Goal: Obtain resource: Download file/media

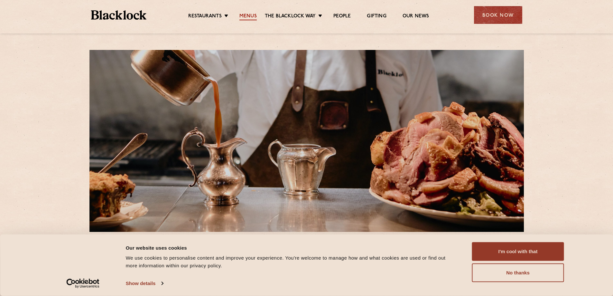
click at [244, 16] on link "Menus" at bounding box center [247, 16] width 17 height 7
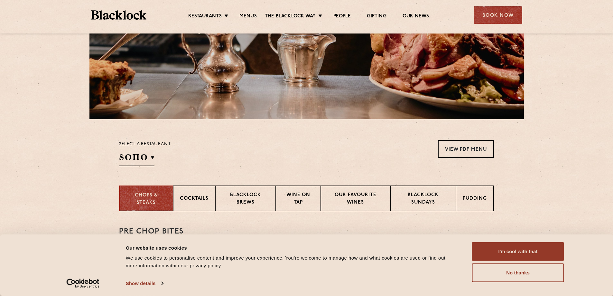
scroll to position [161, 0]
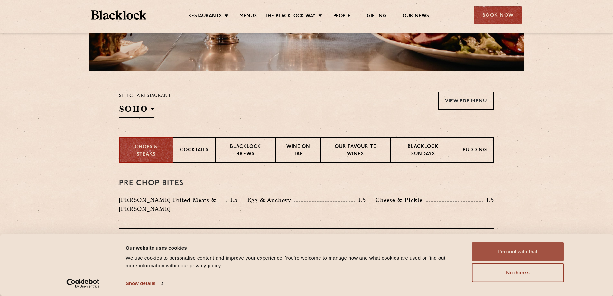
click at [516, 252] on button "I'm cool with that" at bounding box center [518, 251] width 92 height 19
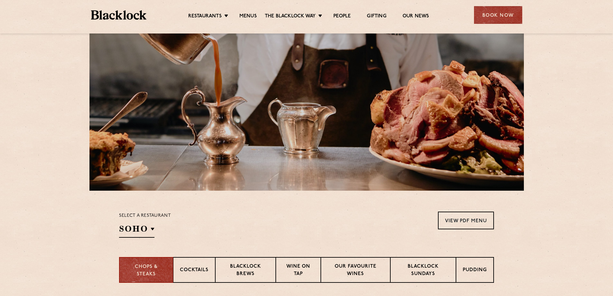
scroll to position [0, 0]
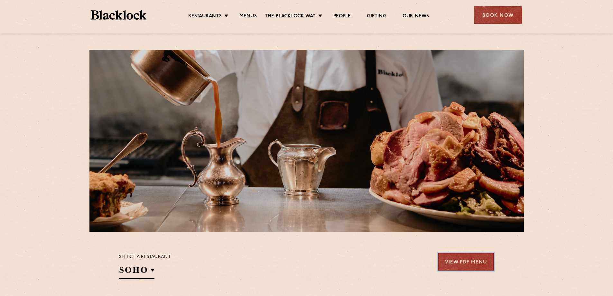
click at [473, 264] on link "View PDF Menu" at bounding box center [466, 262] width 56 height 18
